Goal: Information Seeking & Learning: Find specific fact

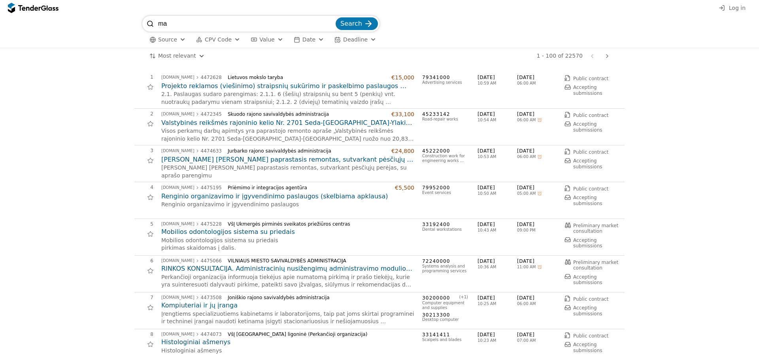
click at [213, 26] on input "ma" at bounding box center [246, 24] width 176 height 16
click at [336, 17] on button "Search" at bounding box center [357, 23] width 42 height 13
click at [369, 22] on div "submit" at bounding box center [368, 23] width 31 height 31
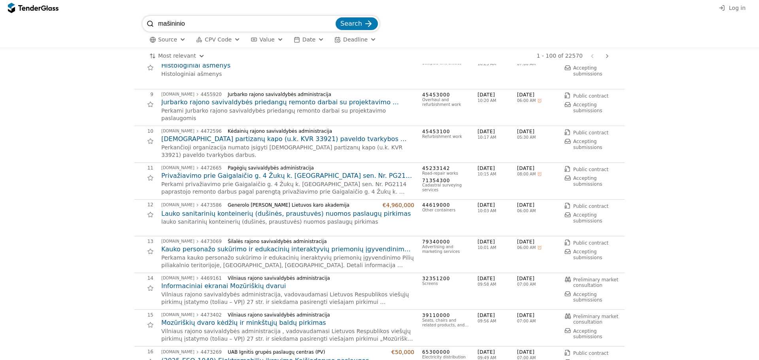
type input "mašininio"
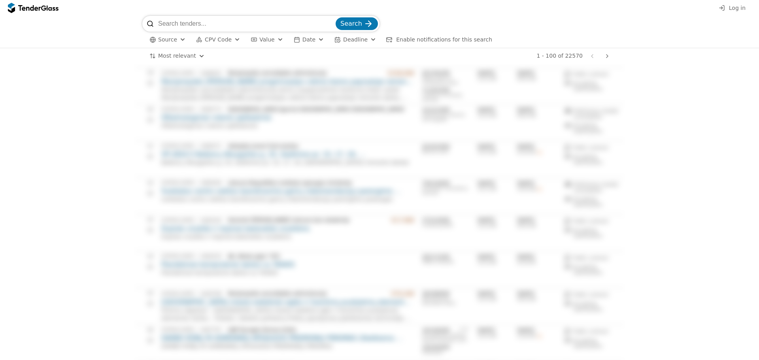
scroll to position [1541, 0]
